Goal: Task Accomplishment & Management: Complete application form

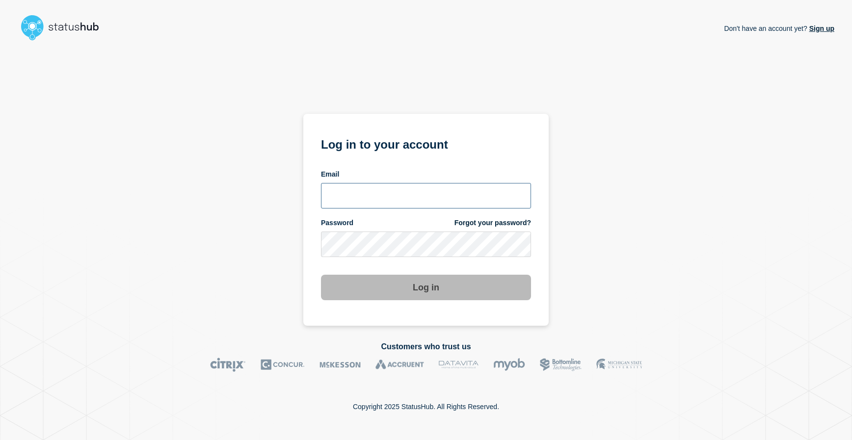
type input "[EMAIL_ADDRESS][DOMAIN_NAME]"
click at [433, 290] on button "Log in" at bounding box center [426, 288] width 210 height 26
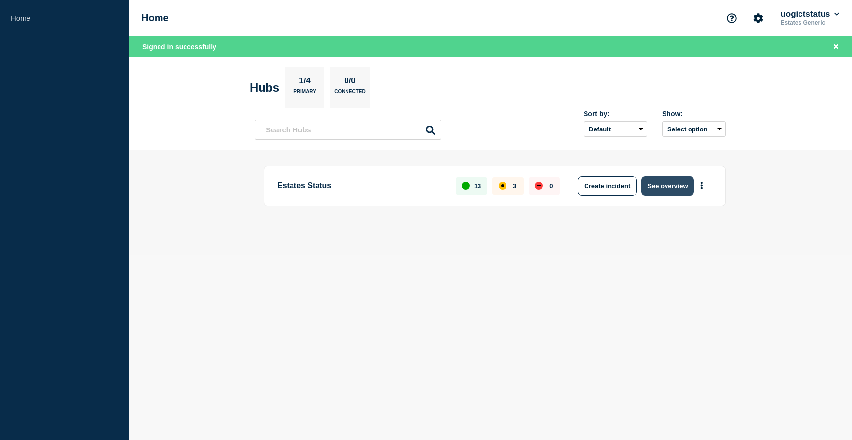
click at [660, 187] on button "See overview" at bounding box center [667, 186] width 52 height 20
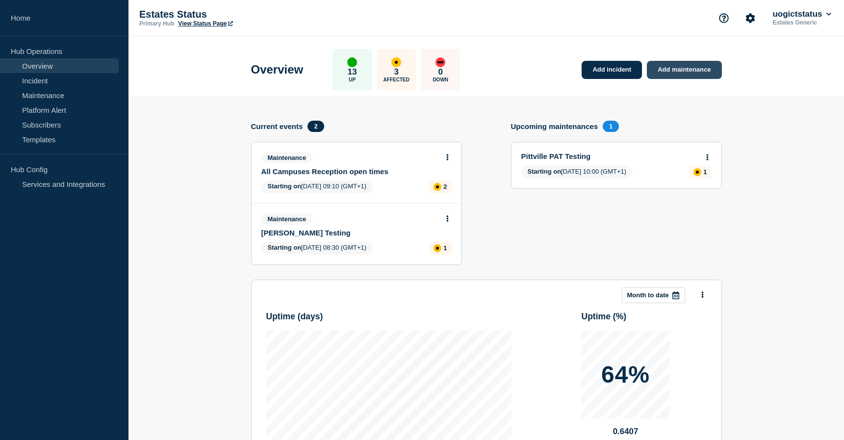
click at [679, 72] on link "Add maintenance" at bounding box center [684, 70] width 75 height 18
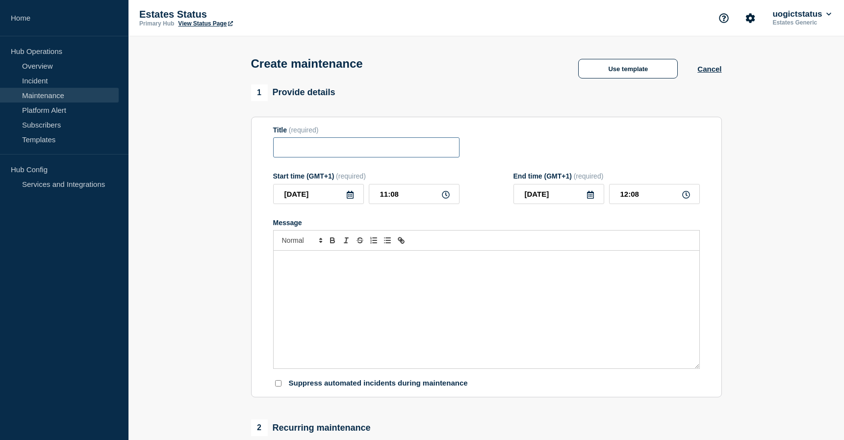
click at [289, 150] on input "Title" at bounding box center [366, 147] width 186 height 20
type input "o"
type input "OX SC Lift out of order."
click at [316, 265] on p "Message" at bounding box center [486, 261] width 411 height 9
click at [303, 150] on input "OX SC Lift out of order." at bounding box center [366, 147] width 186 height 20
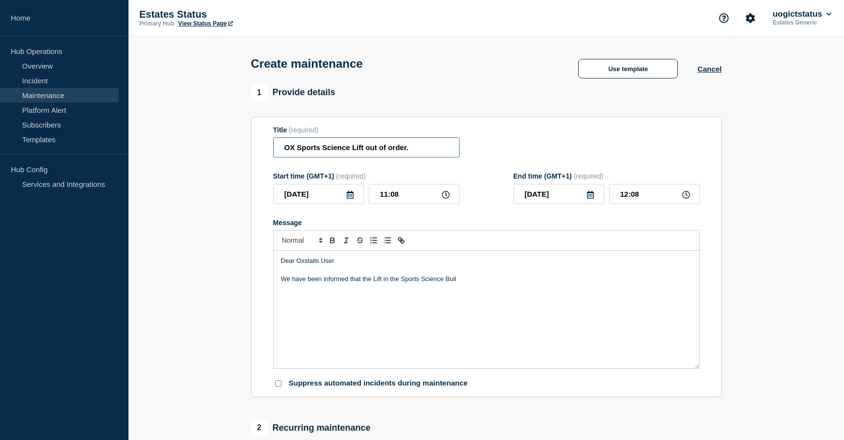
type input "OX Sports Science Lift out of order."
click at [460, 279] on p "We have been informed that the Lift in the Sports Science Buil" at bounding box center [486, 279] width 411 height 9
click at [318, 310] on div "Dear Oxstalls User We have been informed that the Lift in the Sports Science Bu…" at bounding box center [487, 310] width 426 height 118
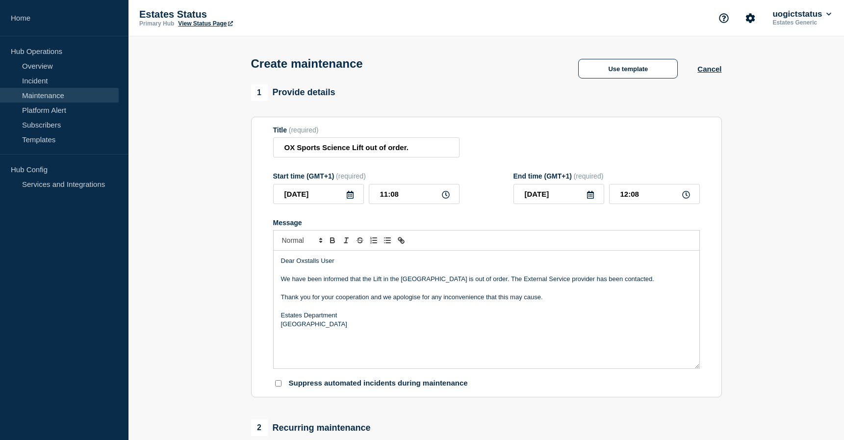
click at [593, 198] on icon at bounding box center [590, 195] width 7 height 8
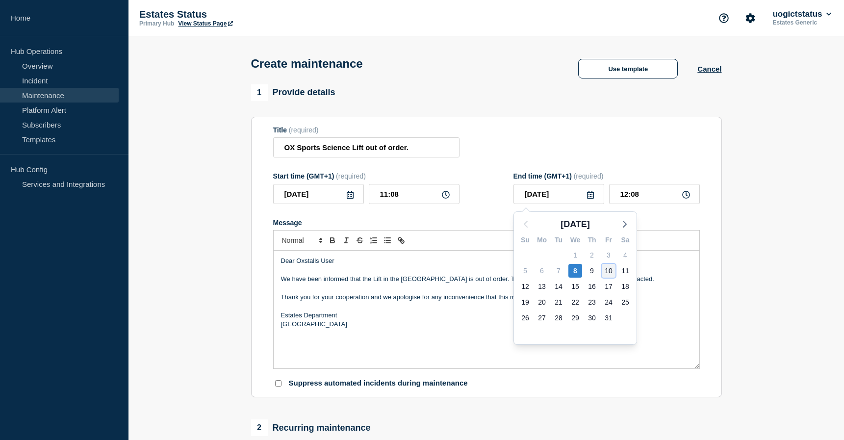
click at [611, 270] on div "10" at bounding box center [609, 271] width 14 height 14
type input "2025-10-10"
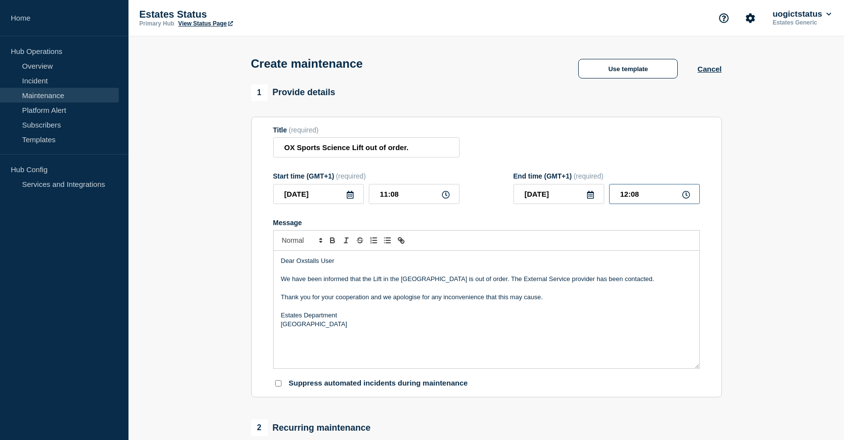
drag, startPoint x: 651, startPoint y: 199, endPoint x: 602, endPoint y: 198, distance: 49.1
click at [602, 198] on div "2025-10-10 12:08" at bounding box center [607, 194] width 186 height 20
type input "17:00"
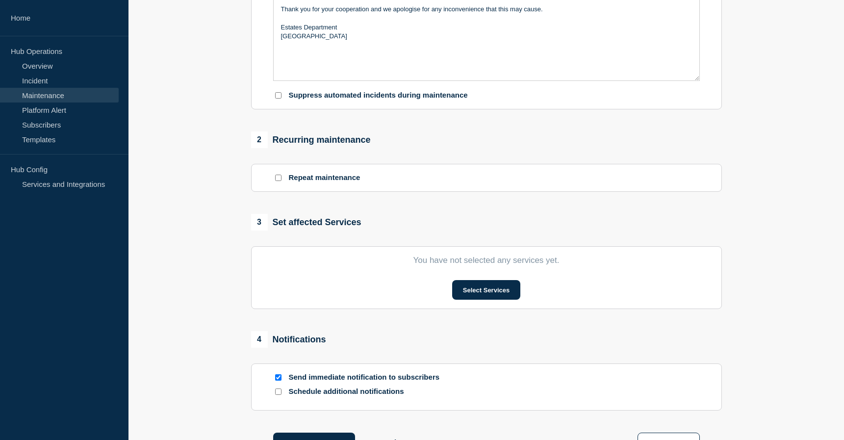
scroll to position [294, 0]
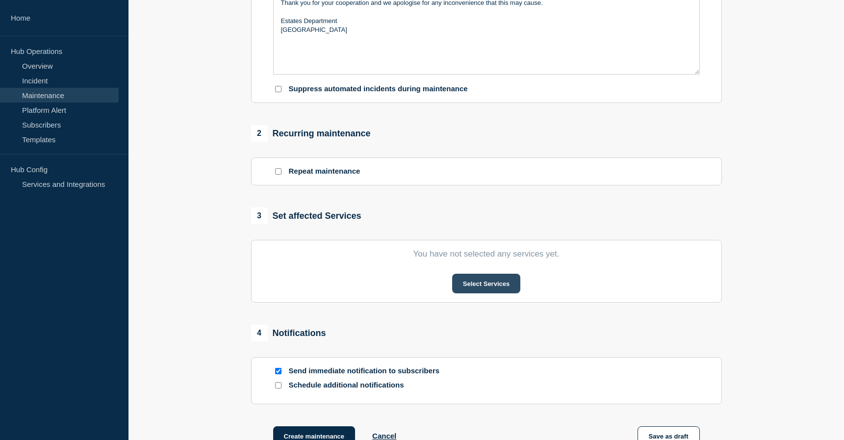
click at [459, 285] on button "Select Services" at bounding box center [486, 284] width 68 height 20
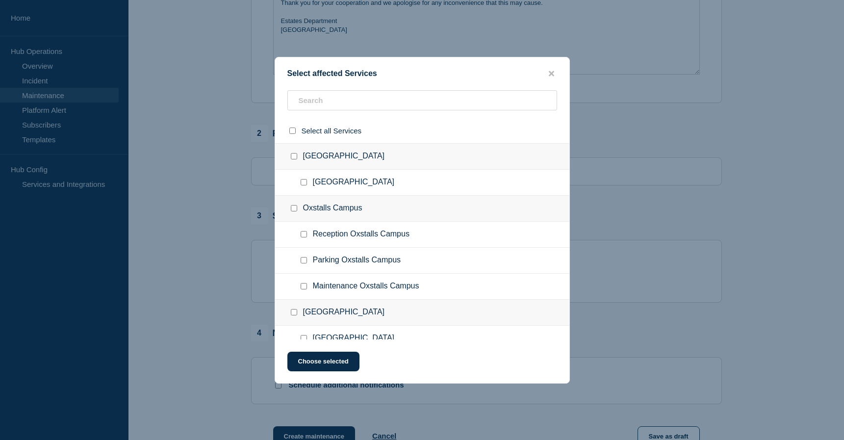
click at [304, 288] on input "Maintenance Oxstalls Campus checkbox" at bounding box center [304, 286] width 6 height 6
checkbox input "true"
click at [349, 363] on button "Choose selected" at bounding box center [324, 362] width 72 height 20
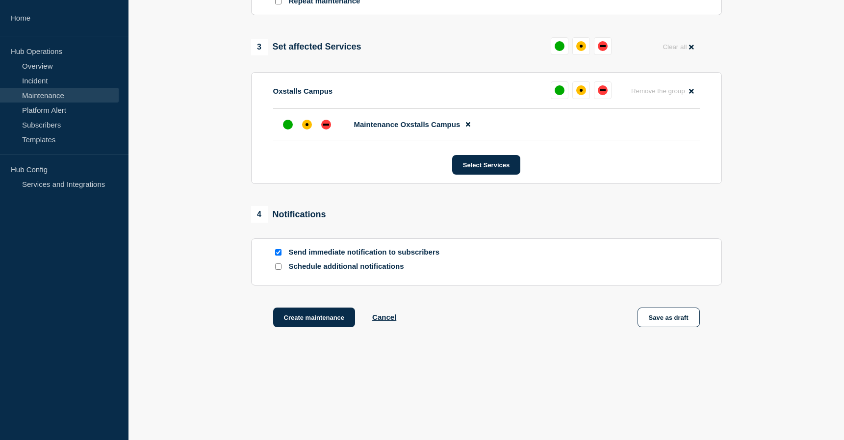
drag, startPoint x: 339, startPoint y: 318, endPoint x: 403, endPoint y: 318, distance: 64.3
click at [339, 318] on button "Create maintenance" at bounding box center [314, 318] width 82 height 20
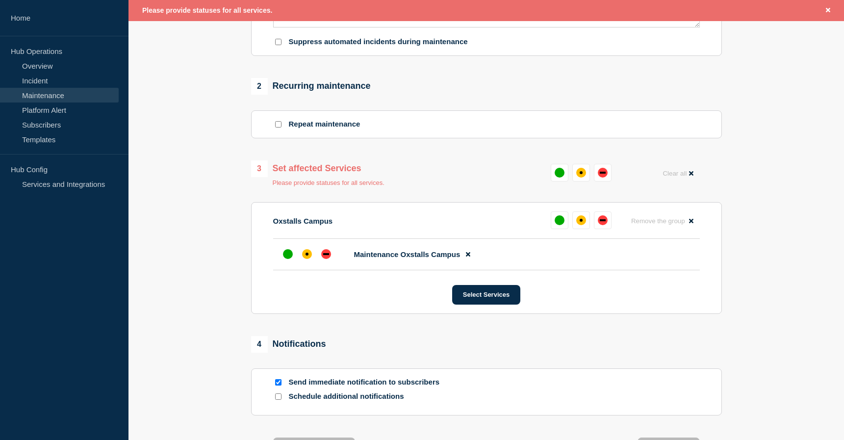
scroll to position [341, 0]
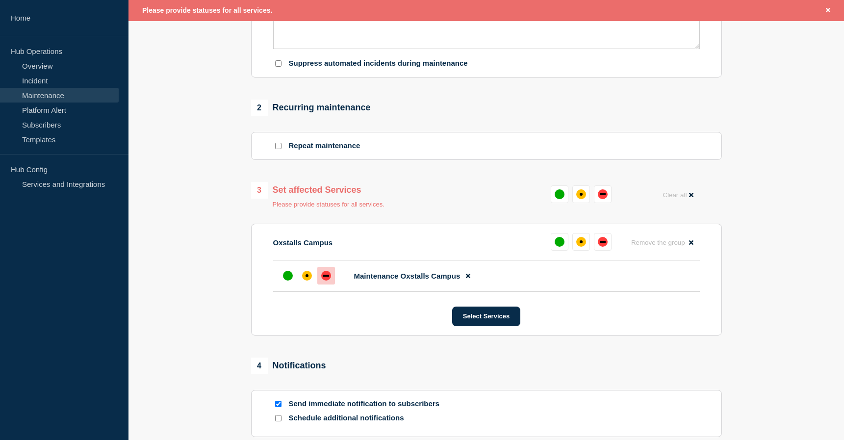
click at [327, 280] on div "down" at bounding box center [326, 276] width 10 height 10
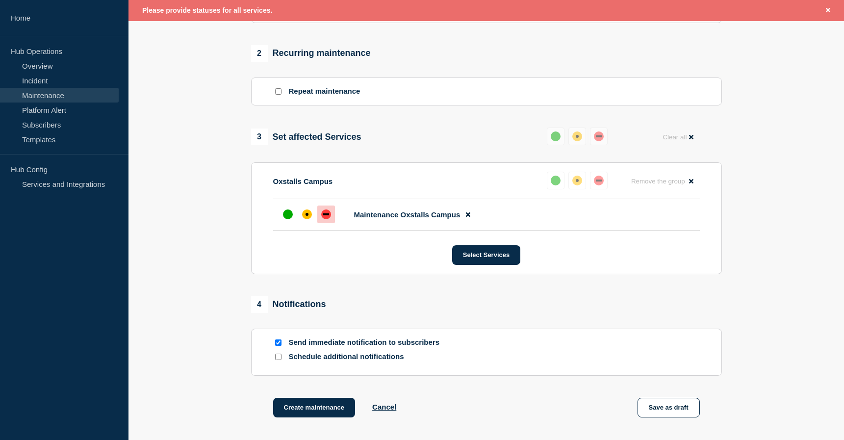
scroll to position [488, 0]
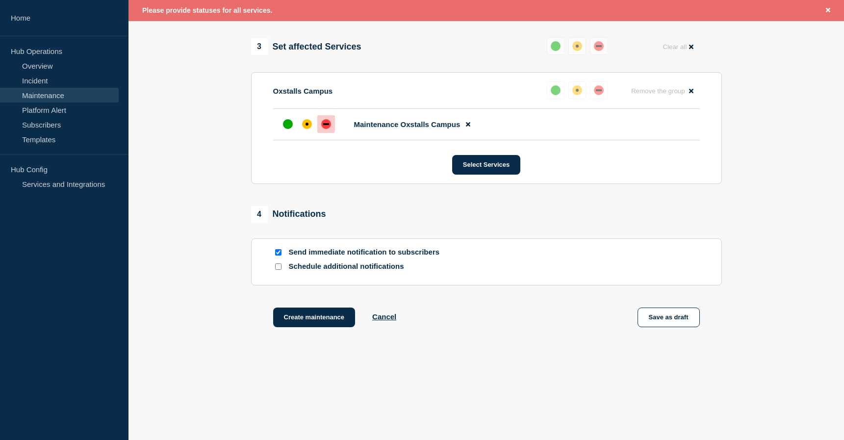
click at [333, 327] on div "Create maintenance Cancel Save as draft" at bounding box center [486, 330] width 471 height 44
click at [329, 321] on button "Create maintenance" at bounding box center [314, 318] width 82 height 20
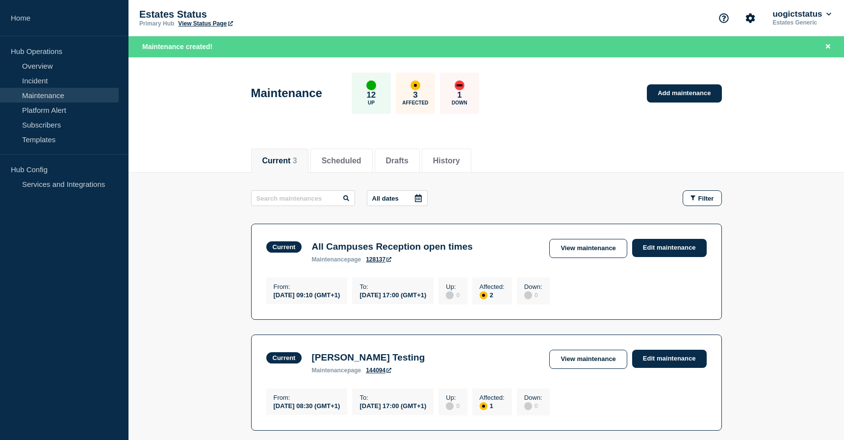
click at [479, 184] on main "All dates Filter Current 2 Affected All Campuses Reception open times From 2025…" at bounding box center [487, 365] width 716 height 384
click at [679, 98] on link "Add maintenance" at bounding box center [684, 93] width 75 height 18
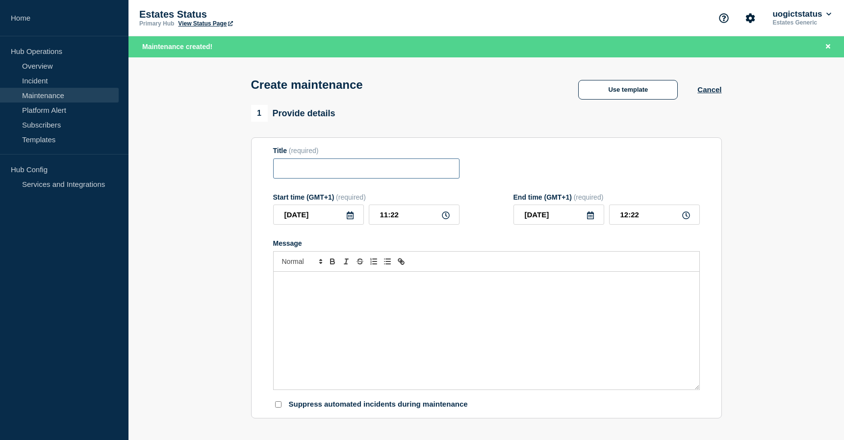
click at [293, 174] on input "Title" at bounding box center [366, 168] width 186 height 20
type input "PK Monk, Refectory shut for today"
click at [589, 217] on icon at bounding box center [591, 215] width 8 height 8
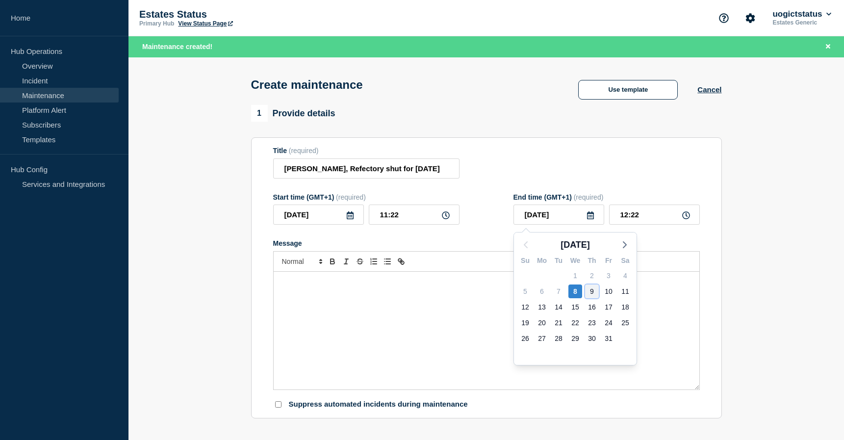
click at [590, 292] on div "9" at bounding box center [592, 292] width 14 height 14
type input "2025-10-09"
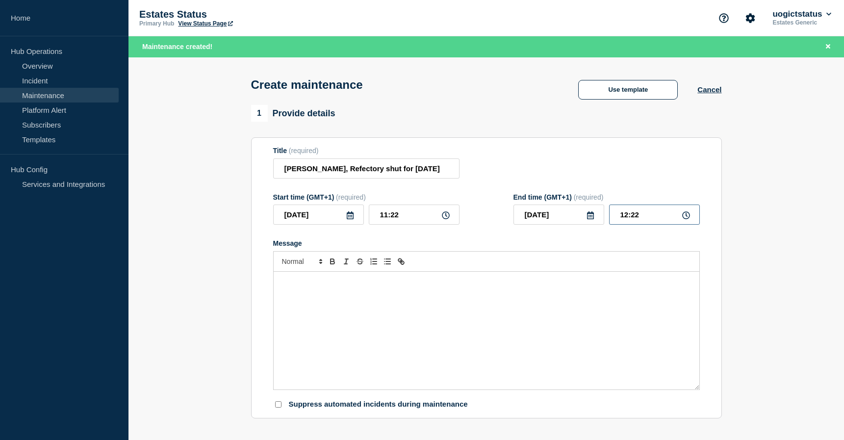
drag, startPoint x: 650, startPoint y: 221, endPoint x: 578, endPoint y: 219, distance: 72.6
click at [591, 219] on div "2025-10-09 12:22" at bounding box center [607, 215] width 186 height 20
type input "08:30"
click at [318, 282] on p "Message" at bounding box center [486, 282] width 411 height 9
click at [510, 284] on p "Please be aware that the Park Refectory has been closed for today following" at bounding box center [486, 282] width 411 height 9
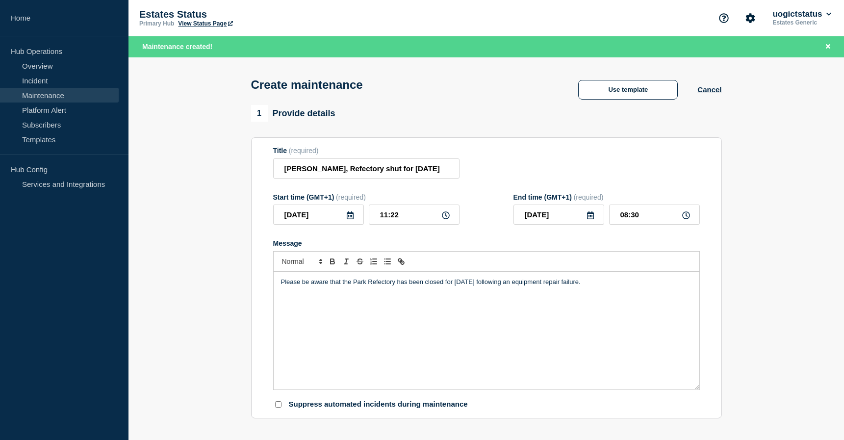
click at [568, 285] on p "Please be aware that the Park Refectory has been closed for today following an …" at bounding box center [486, 282] width 411 height 9
click at [517, 295] on p "Message" at bounding box center [486, 291] width 411 height 9
click at [508, 283] on p "Please be aware that the Park Refectory has been closed for today following an …" at bounding box center [486, 282] width 411 height 9
click at [579, 287] on p "Please be aware that the Park Refectory has been closed for today following an …" at bounding box center [486, 282] width 411 height 9
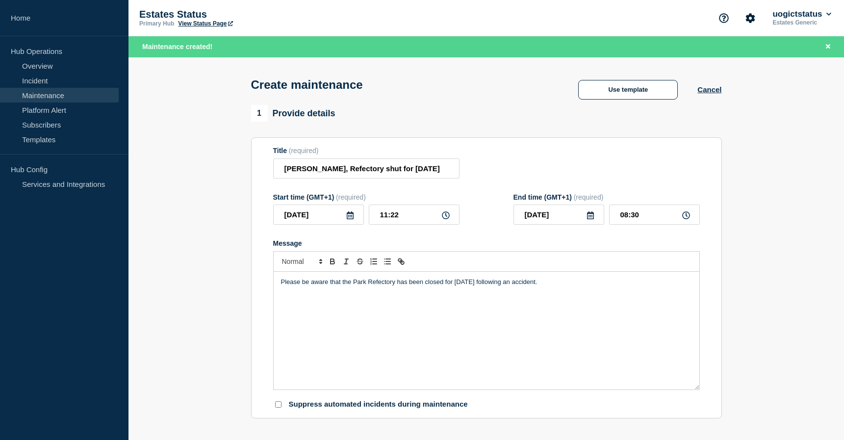
click at [509, 295] on p "Message" at bounding box center [486, 291] width 411 height 9
click at [296, 327] on p "Message" at bounding box center [486, 327] width 411 height 9
click at [289, 319] on p "Message" at bounding box center [486, 318] width 411 height 9
click at [287, 321] on p "Message" at bounding box center [486, 318] width 411 height 9
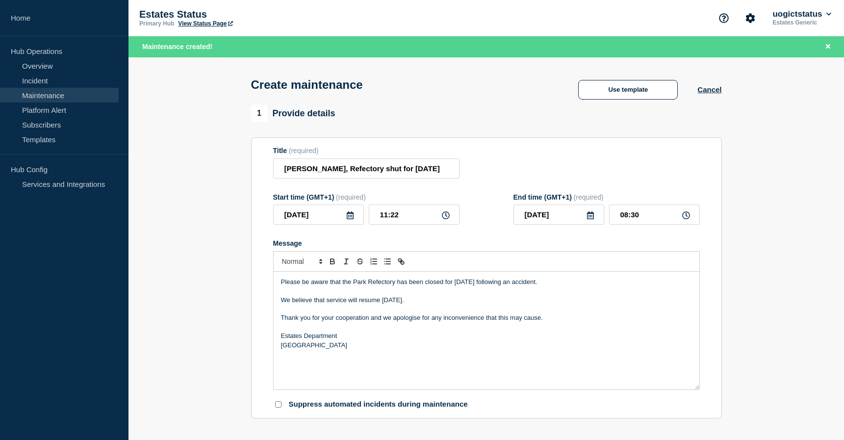
drag, startPoint x: 343, startPoint y: 332, endPoint x: 413, endPoint y: 332, distance: 69.2
click at [344, 332] on p "Message" at bounding box center [486, 327] width 411 height 9
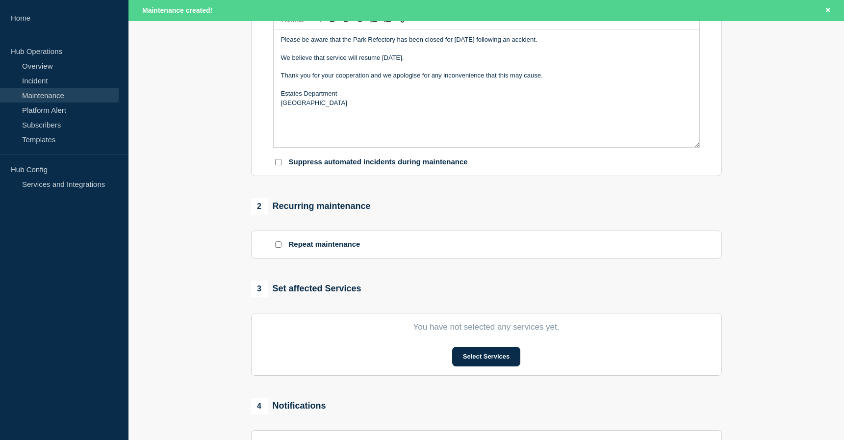
scroll to position [245, 0]
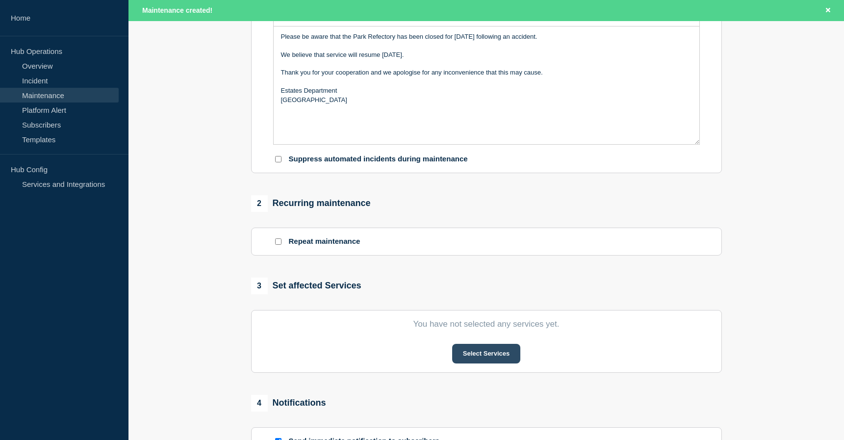
click at [473, 359] on button "Select Services" at bounding box center [486, 354] width 68 height 20
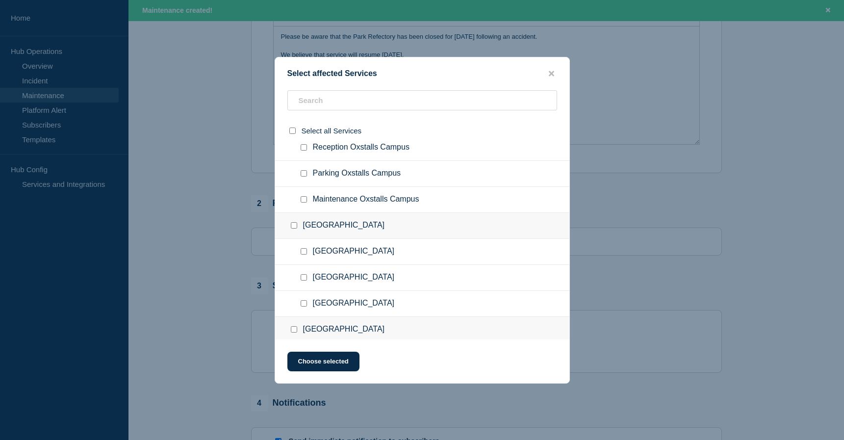
scroll to position [98, 0]
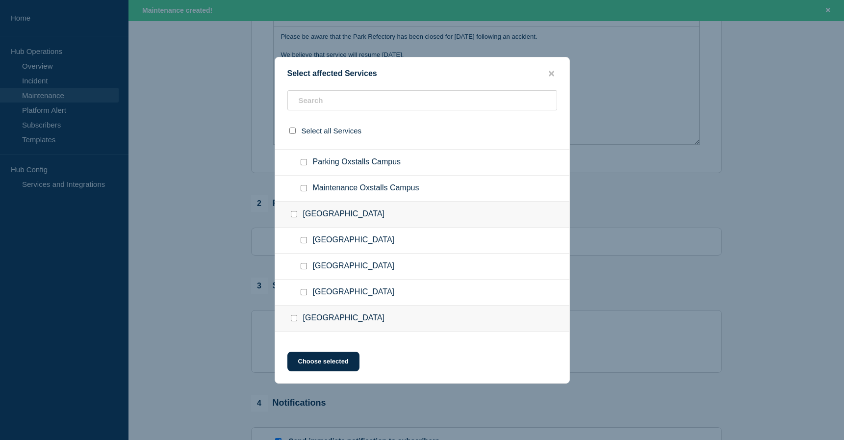
click at [304, 293] on input "Maintenance Park Campus checkbox" at bounding box center [304, 292] width 6 height 6
checkbox input "true"
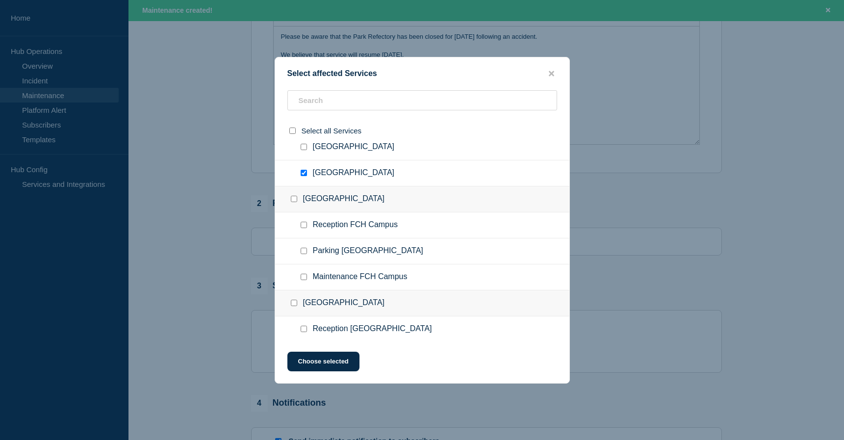
scroll to position [245, 0]
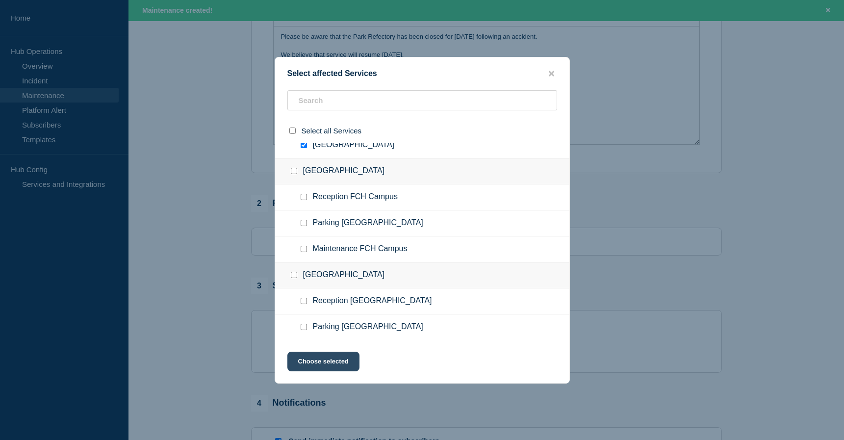
click at [352, 359] on button "Choose selected" at bounding box center [324, 362] width 72 height 20
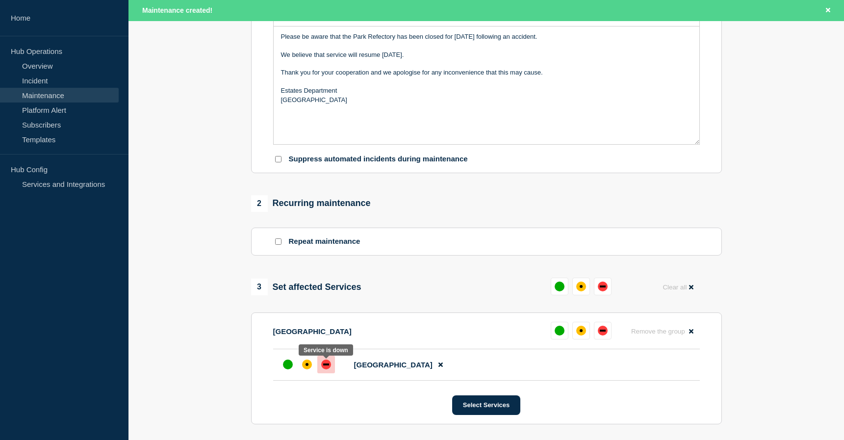
click at [329, 366] on div "down" at bounding box center [326, 365] width 6 height 2
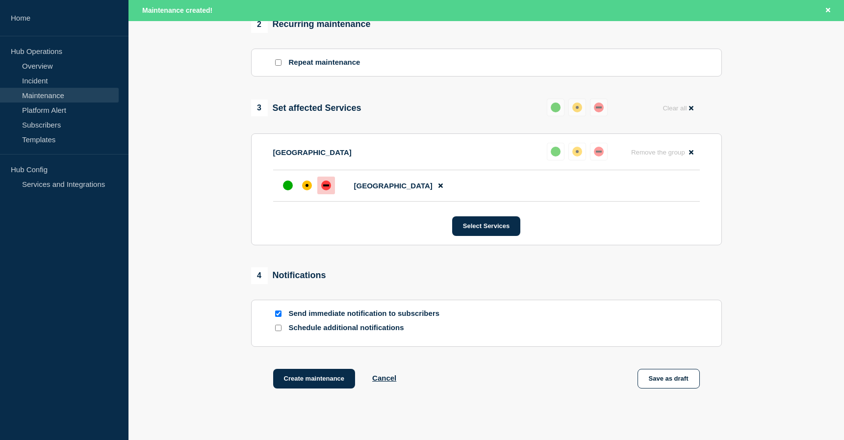
scroll to position [442, 0]
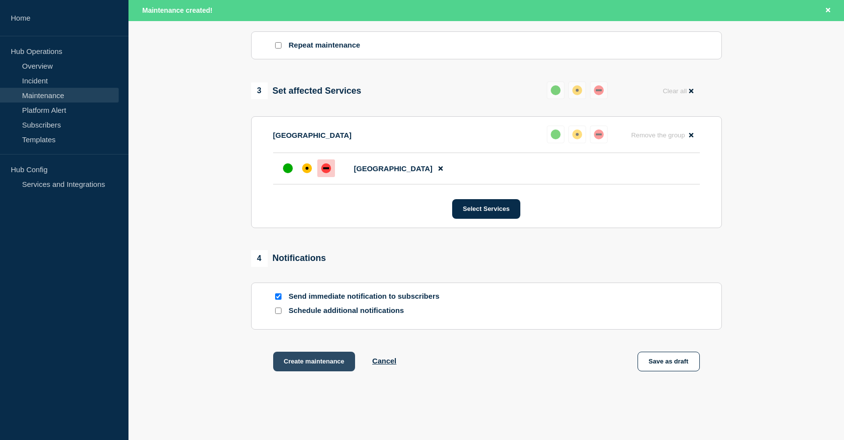
click at [333, 366] on button "Create maintenance" at bounding box center [314, 362] width 82 height 20
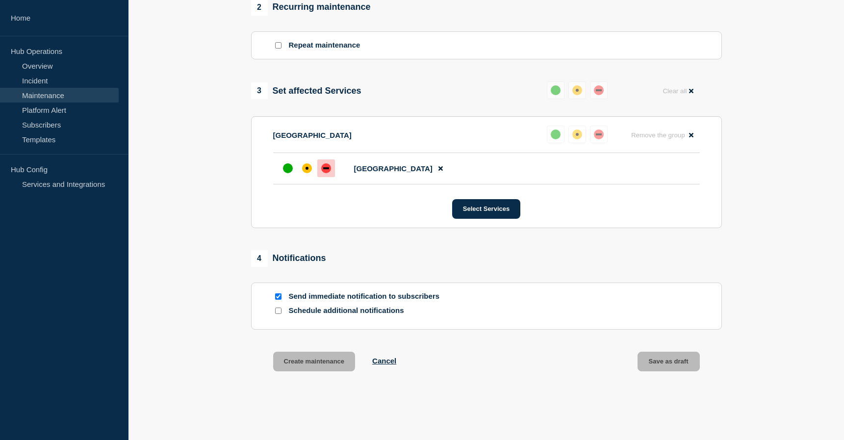
scroll to position [421, 0]
